Goal: Feedback & Contribution: Leave review/rating

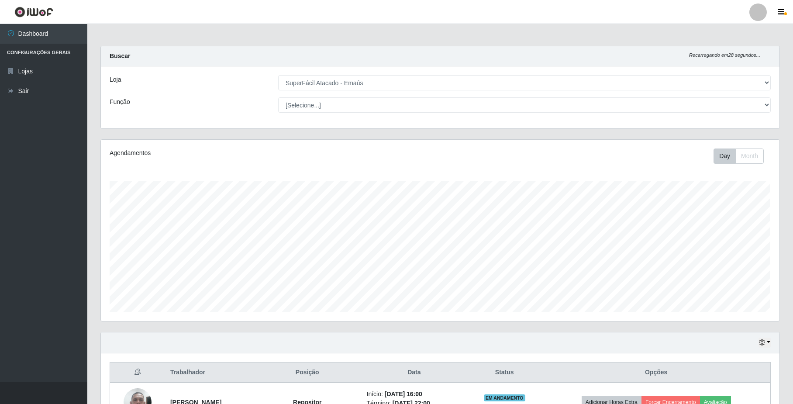
select select "407"
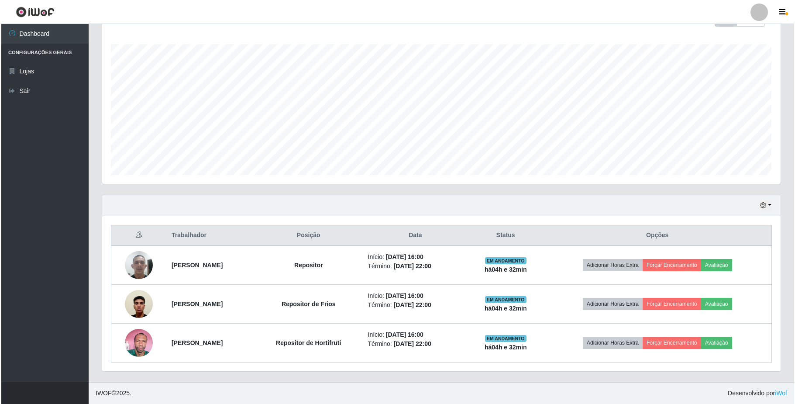
scroll to position [139, 0]
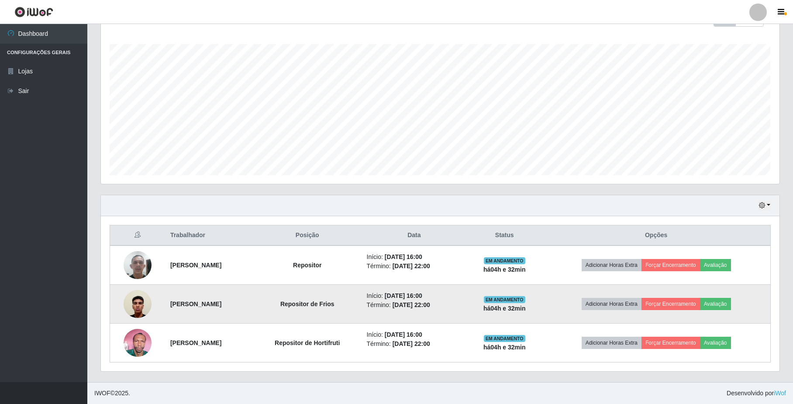
click at [138, 304] on img at bounding box center [138, 303] width 28 height 37
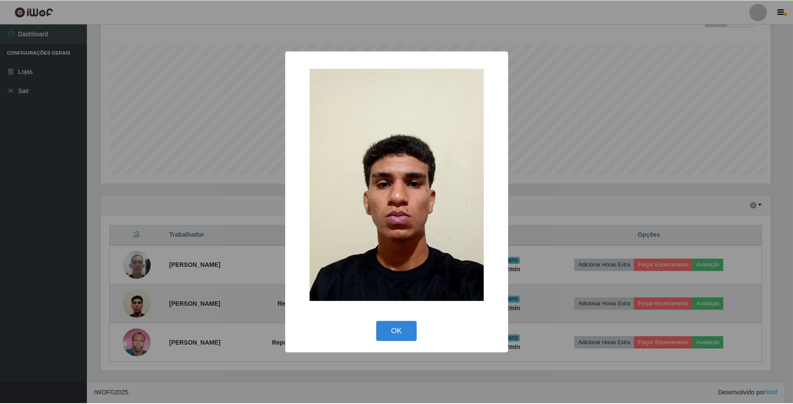
scroll to position [182, 671]
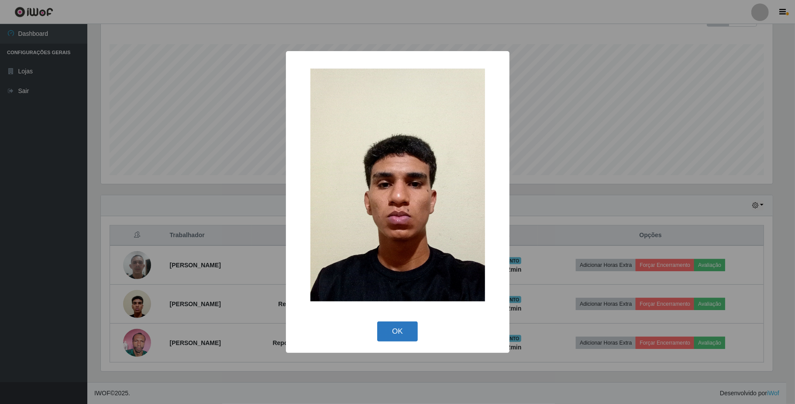
click at [395, 329] on button "OK" at bounding box center [397, 331] width 41 height 21
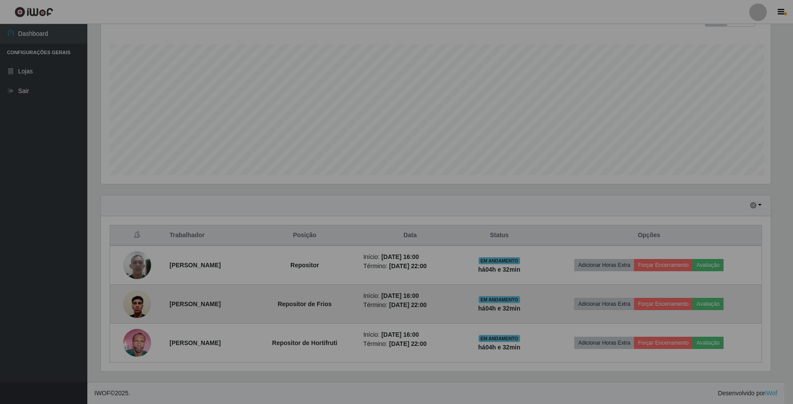
scroll to position [182, 678]
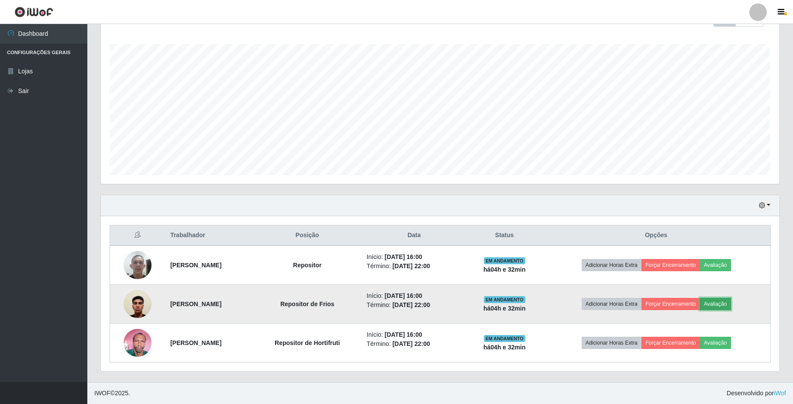
click at [723, 301] on button "Avaliação" at bounding box center [715, 304] width 31 height 12
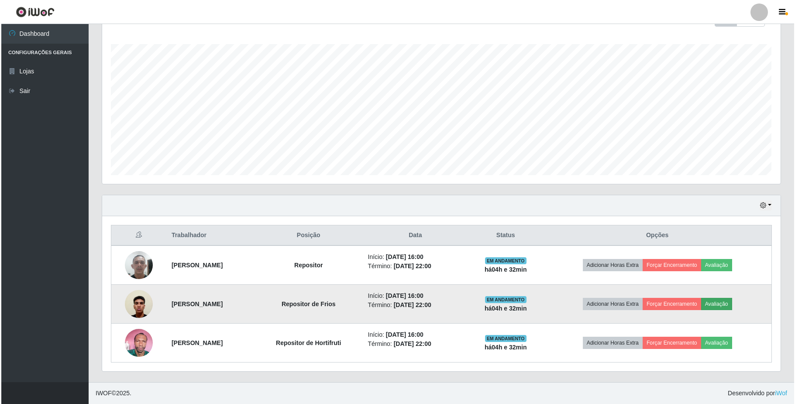
scroll to position [182, 671]
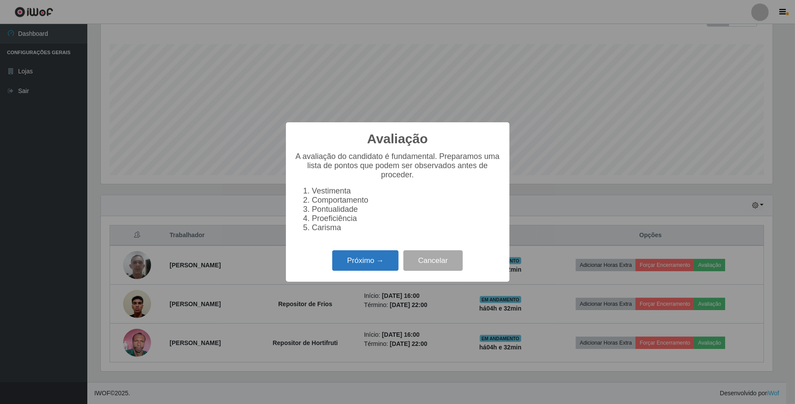
click at [380, 266] on button "Próximo →" at bounding box center [365, 260] width 66 height 21
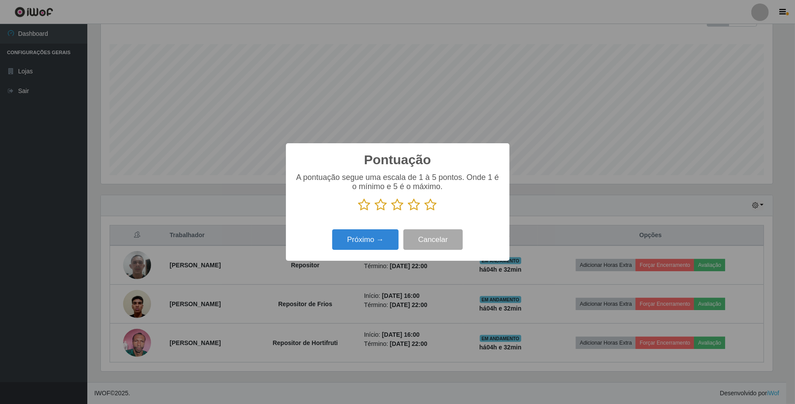
scroll to position [436295, 435804]
click at [427, 211] on icon at bounding box center [431, 204] width 12 height 13
click at [425, 211] on input "radio" at bounding box center [425, 211] width 0 height 0
click at [374, 238] on button "Próximo →" at bounding box center [365, 239] width 66 height 21
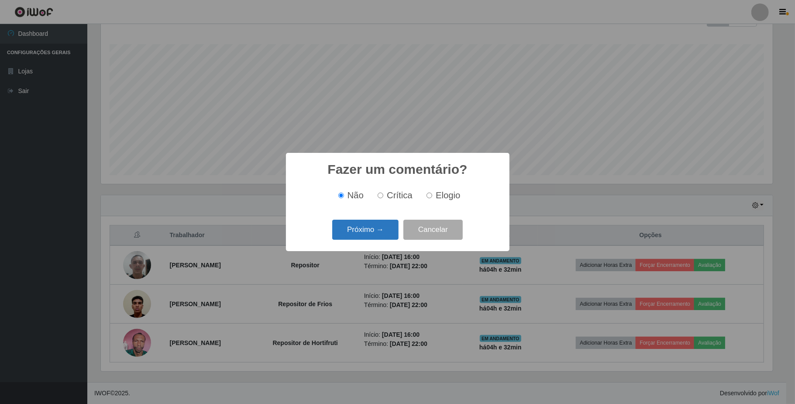
click at [374, 237] on button "Próximo →" at bounding box center [365, 230] width 66 height 21
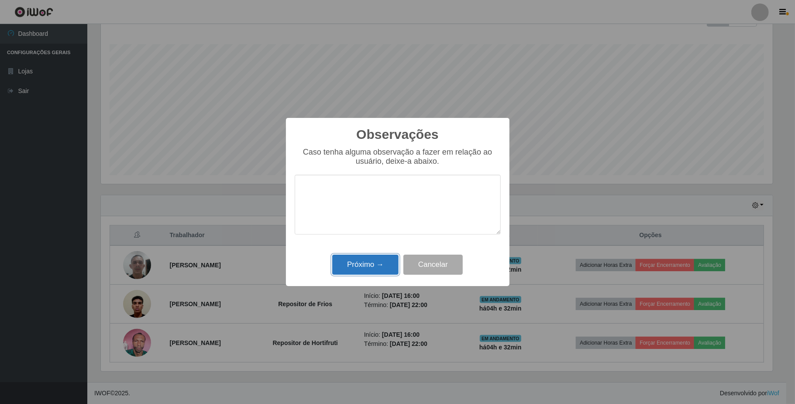
click at [379, 262] on button "Próximo →" at bounding box center [365, 264] width 66 height 21
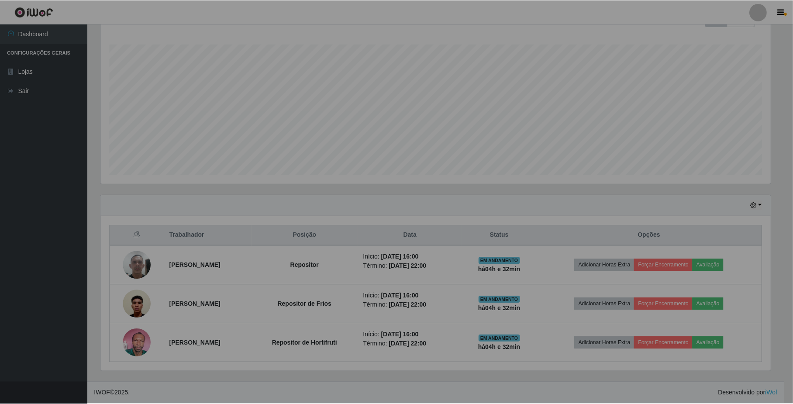
scroll to position [182, 678]
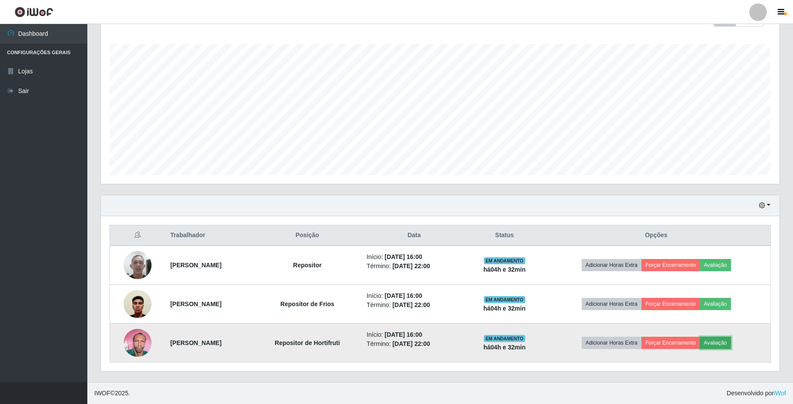
click at [723, 339] on button "Avaliação" at bounding box center [715, 343] width 31 height 12
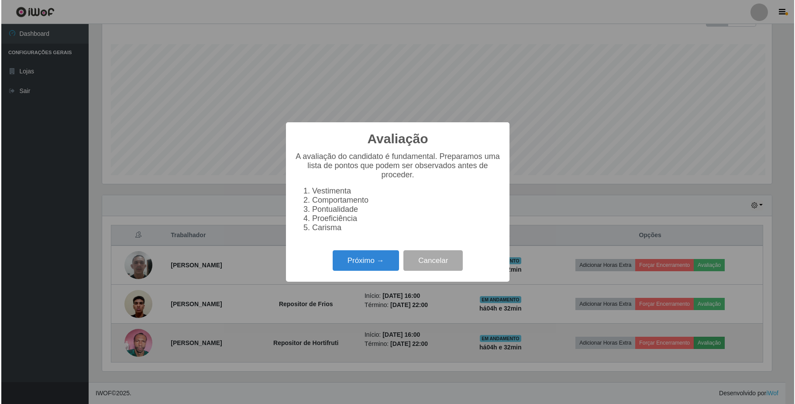
scroll to position [182, 671]
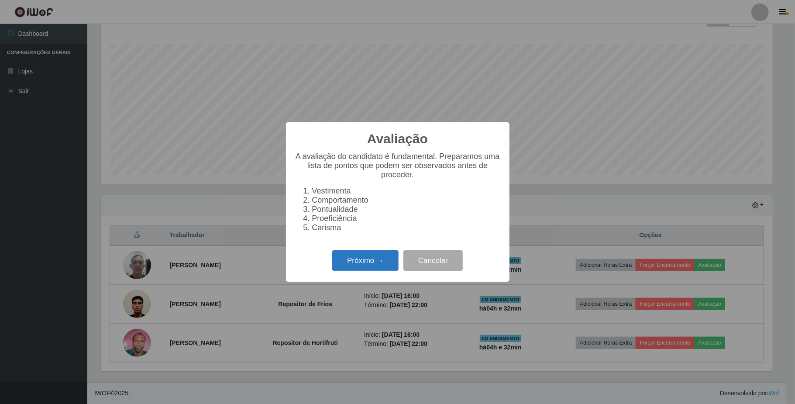
click at [367, 265] on button "Próximo →" at bounding box center [365, 260] width 66 height 21
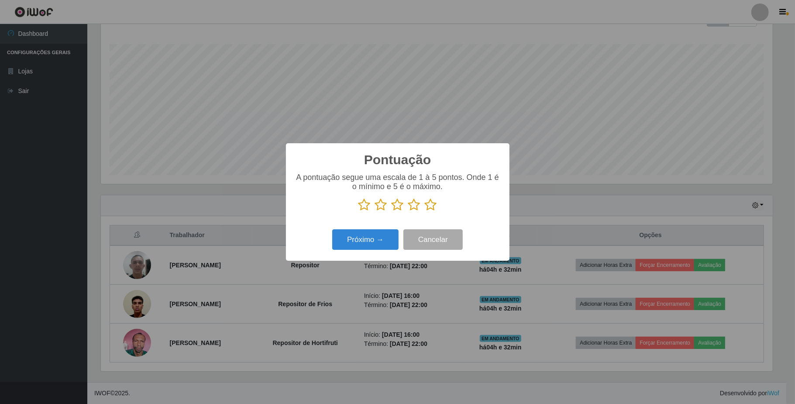
click at [436, 206] on icon at bounding box center [431, 204] width 12 height 13
click at [425, 211] on input "radio" at bounding box center [425, 211] width 0 height 0
click at [377, 237] on button "Próximo →" at bounding box center [365, 239] width 66 height 21
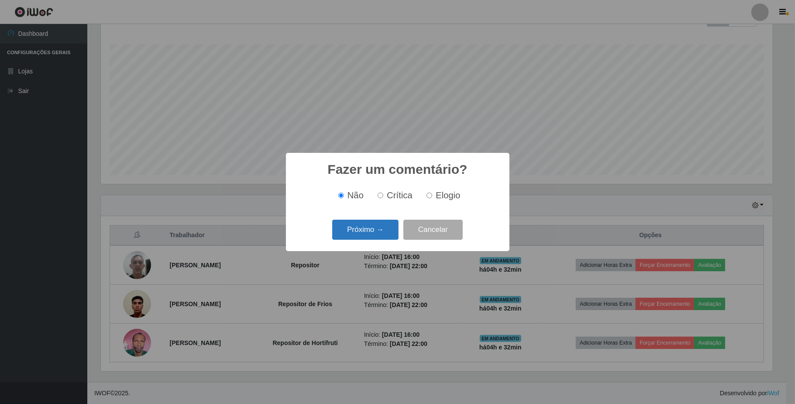
click at [380, 233] on button "Próximo →" at bounding box center [365, 230] width 66 height 21
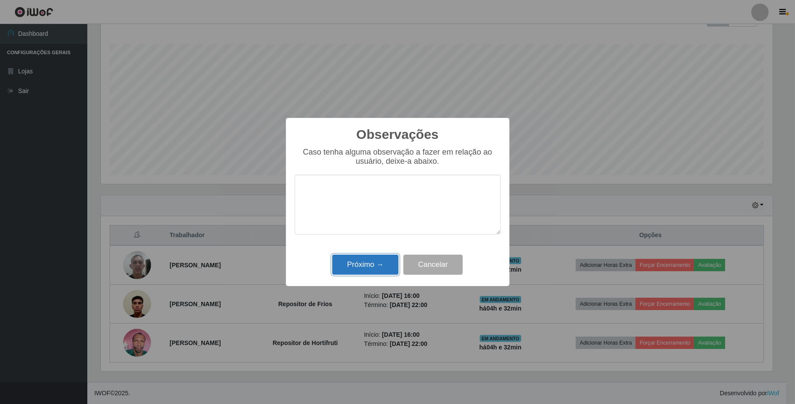
click at [388, 261] on button "Próximo →" at bounding box center [365, 264] width 66 height 21
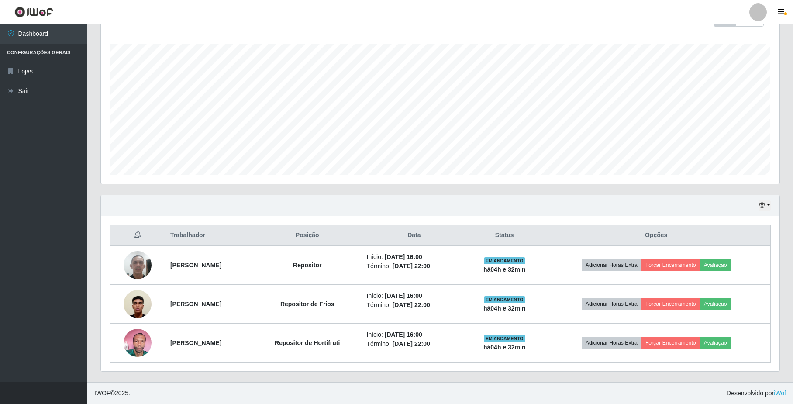
scroll to position [182, 678]
